Goal: Complete application form

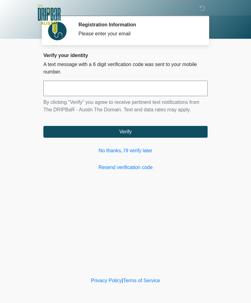
click at [108, 88] on input "text" at bounding box center [125, 89] width 164 height 16
click at [133, 171] on link "Resend verification code" at bounding box center [125, 167] width 164 height 7
click at [142, 168] on link "Resend verification code" at bounding box center [125, 167] width 164 height 7
click at [141, 170] on link "Resend verification code" at bounding box center [125, 167] width 164 height 7
click at [147, 154] on link "No thanks, I'll verify later" at bounding box center [125, 150] width 164 height 7
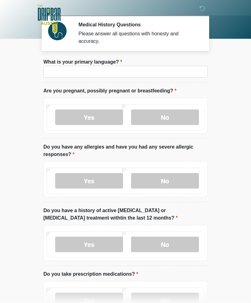
click at [230, 102] on body "‎ ‎ ‎ ‎ Medical History Questions Please answer all questions with honesty and …" at bounding box center [125, 151] width 251 height 303
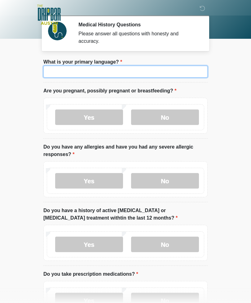
click at [139, 76] on input "What is your primary language?" at bounding box center [125, 72] width 164 height 12
type input "*******"
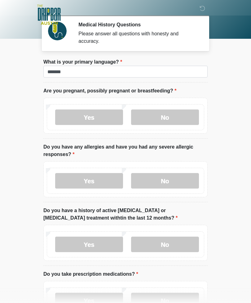
click at [191, 118] on label "No" at bounding box center [165, 118] width 68 height 16
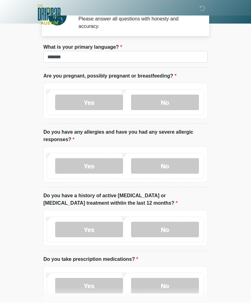
scroll to position [16, 0]
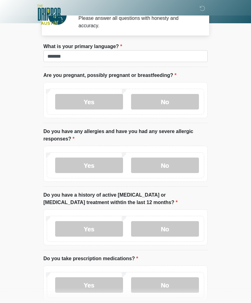
click at [185, 168] on label "No" at bounding box center [165, 166] width 68 height 16
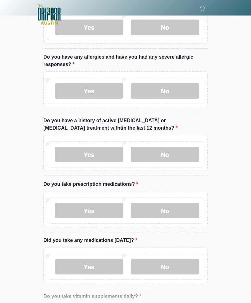
scroll to position [92, 0]
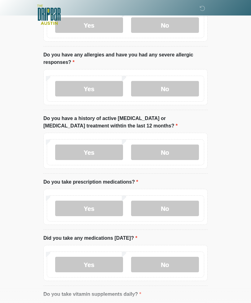
click at [188, 155] on label "No" at bounding box center [165, 153] width 68 height 16
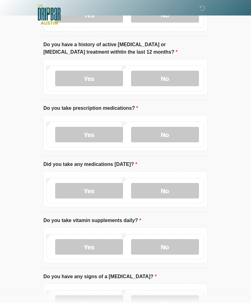
click at [185, 138] on label "No" at bounding box center [165, 135] width 68 height 16
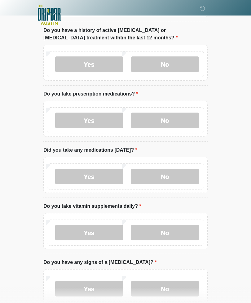
scroll to position [182, 0]
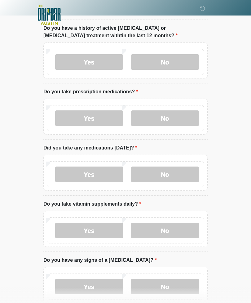
click at [187, 177] on label "No" at bounding box center [165, 175] width 68 height 16
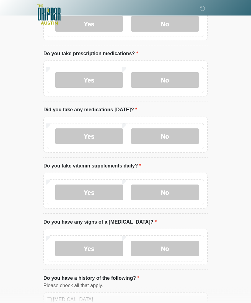
scroll to position [221, 0]
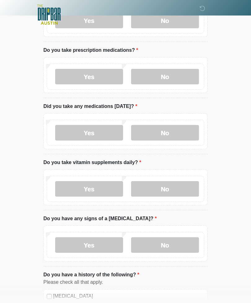
click at [110, 191] on label "Yes" at bounding box center [89, 190] width 68 height 16
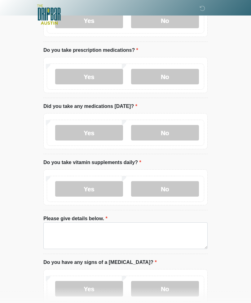
scroll to position [224, 0]
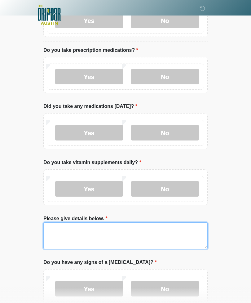
click at [168, 238] on textarea "Please give details below." at bounding box center [125, 235] width 164 height 27
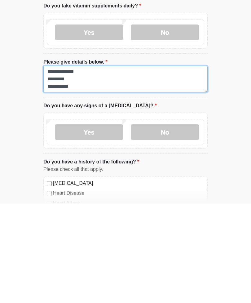
scroll to position [282, 0]
type textarea "**********"
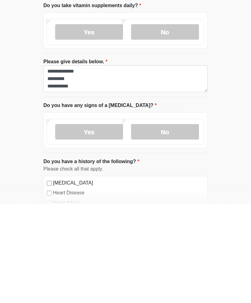
click at [168, 223] on label "No" at bounding box center [165, 231] width 68 height 16
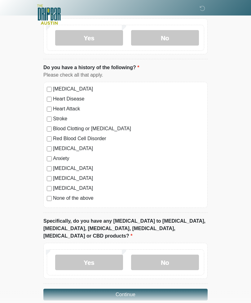
scroll to position [477, 0]
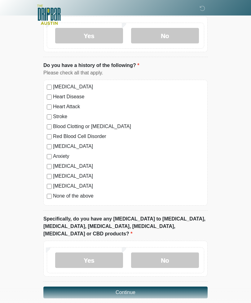
click at [161, 253] on label "No" at bounding box center [165, 261] width 68 height 16
click at [183, 287] on button "Continue" at bounding box center [125, 293] width 164 height 12
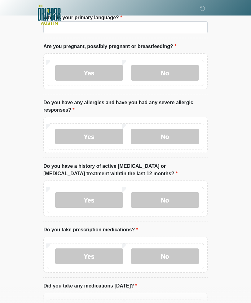
scroll to position [0, 0]
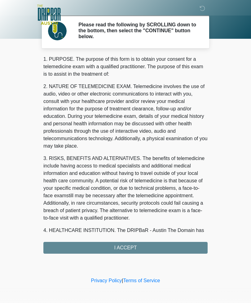
click at [142, 247] on div "1. PURPOSE. The purpose of this form is to obtain your consent for a telemedici…" at bounding box center [125, 155] width 164 height 198
click at [150, 244] on div "1. PURPOSE. The purpose of this form is to obtain your consent for a telemedici…" at bounding box center [125, 155] width 164 height 198
click at [143, 248] on div "1. PURPOSE. The purpose of this form is to obtain your consent for a telemedici…" at bounding box center [125, 155] width 164 height 198
click at [135, 247] on div "1. PURPOSE. The purpose of this form is to obtain your consent for a telemedici…" at bounding box center [125, 155] width 164 height 198
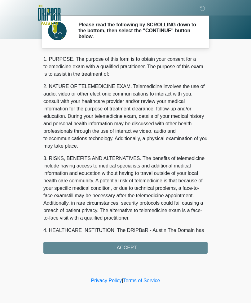
click at [135, 246] on div "1. PURPOSE. The purpose of this form is to obtain your consent for a telemedici…" at bounding box center [125, 155] width 164 height 198
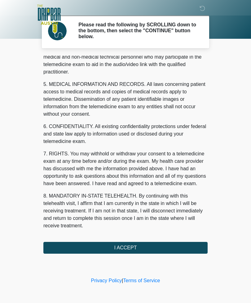
scroll to position [188, 0]
click at [166, 247] on button "I ACCEPT" at bounding box center [125, 248] width 164 height 12
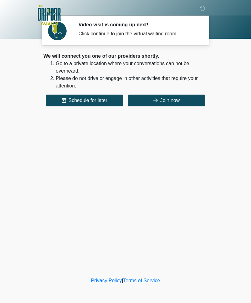
click at [186, 101] on button "Join now" at bounding box center [166, 101] width 77 height 12
